Goal: Find specific page/section: Find specific page/section

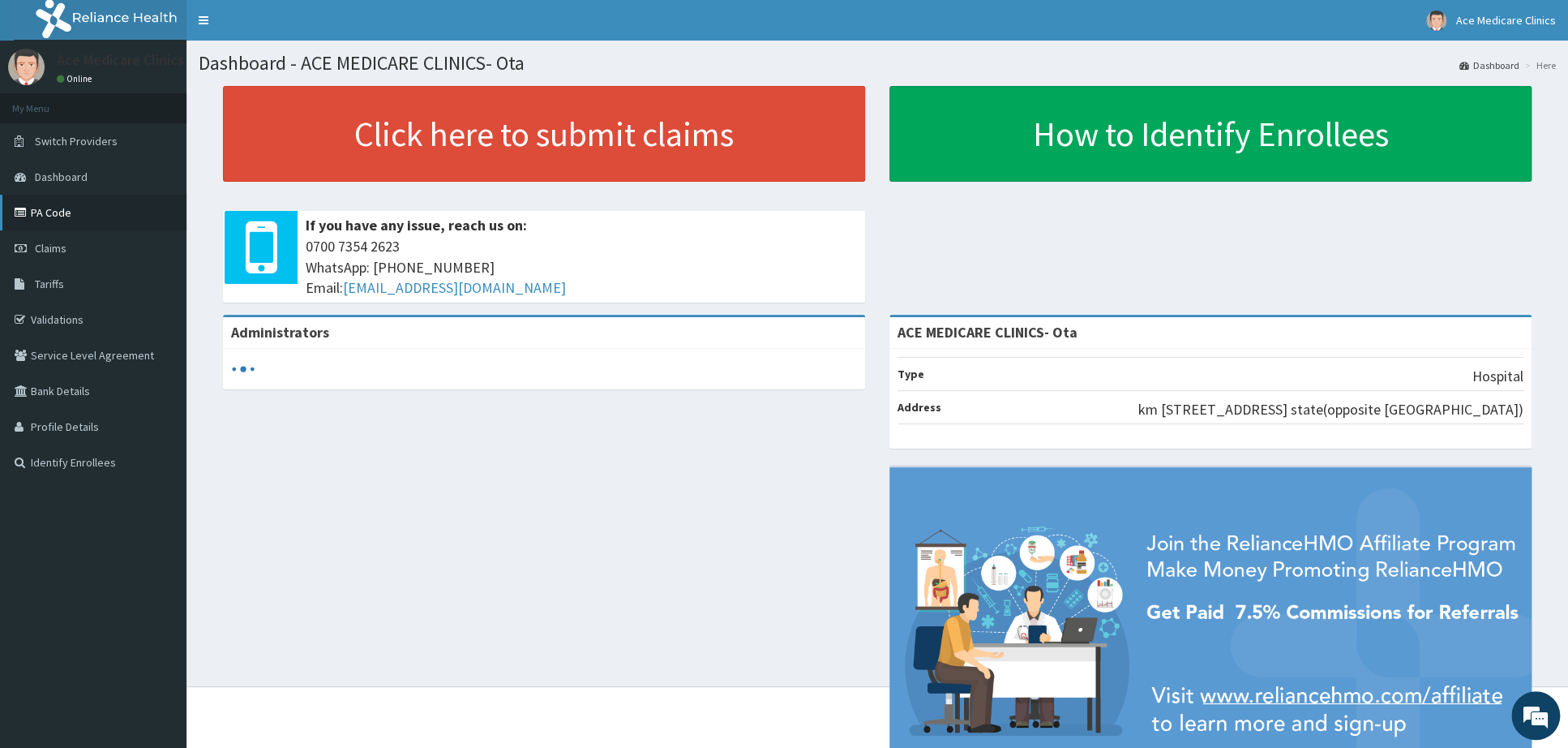
click at [80, 214] on link "PA Code" at bounding box center [93, 212] width 187 height 36
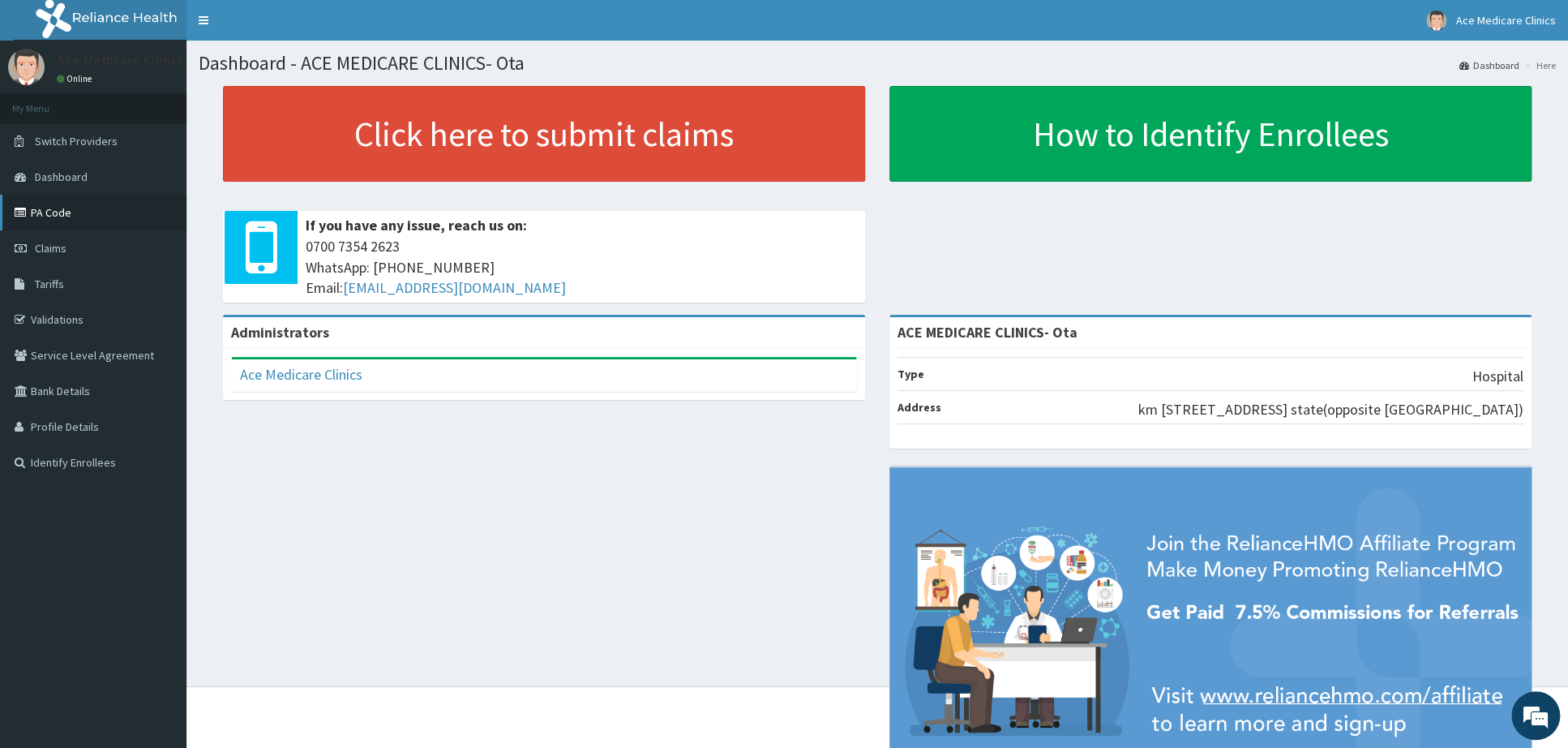
click at [54, 207] on link "PA Code" at bounding box center [93, 212] width 187 height 36
